Goal: Information Seeking & Learning: Learn about a topic

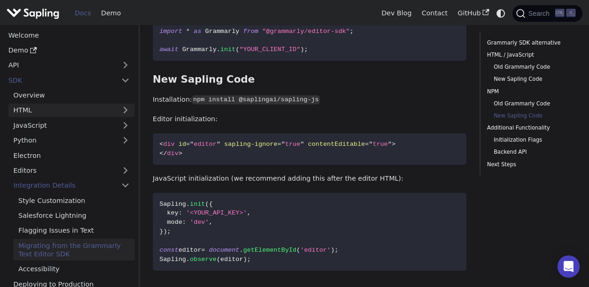
click at [124, 111] on link "HTML" at bounding box center [71, 110] width 126 height 13
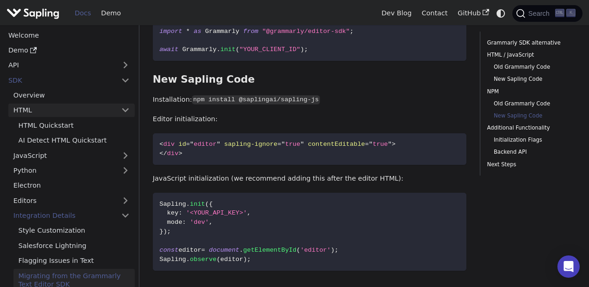
click at [124, 111] on link "HTML" at bounding box center [71, 110] width 126 height 13
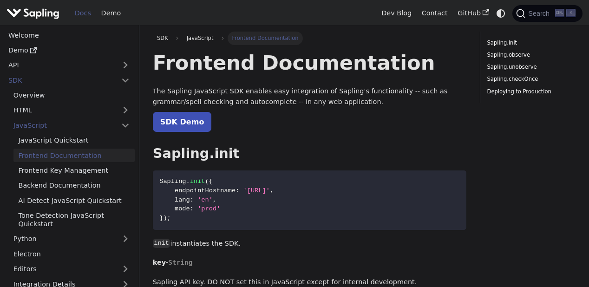
click at [175, 122] on link "SDK Demo" at bounding box center [182, 122] width 59 height 20
click at [245, 159] on h2 "Sapling.init ​" at bounding box center [310, 153] width 314 height 17
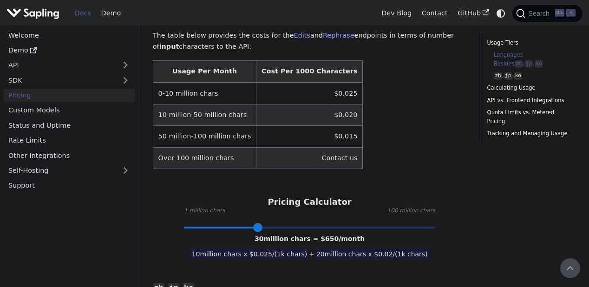
scroll to position [307, 0]
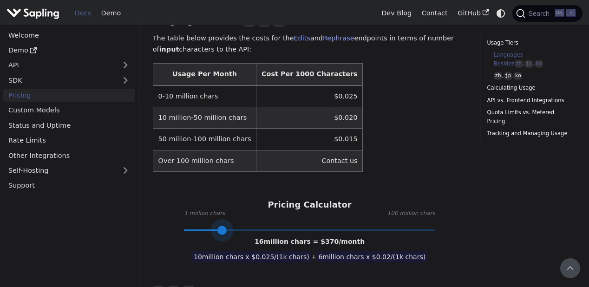
type input "1"
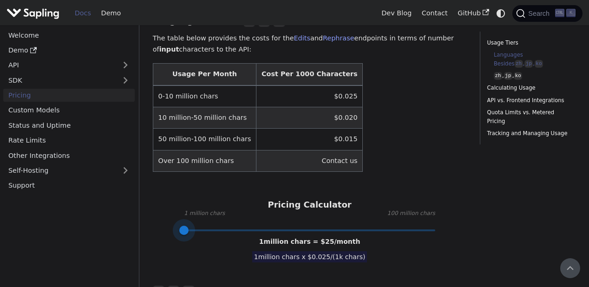
drag, startPoint x: 260, startPoint y: 223, endPoint x: 116, endPoint y: 216, distance: 144.1
